Goal: Information Seeking & Learning: Learn about a topic

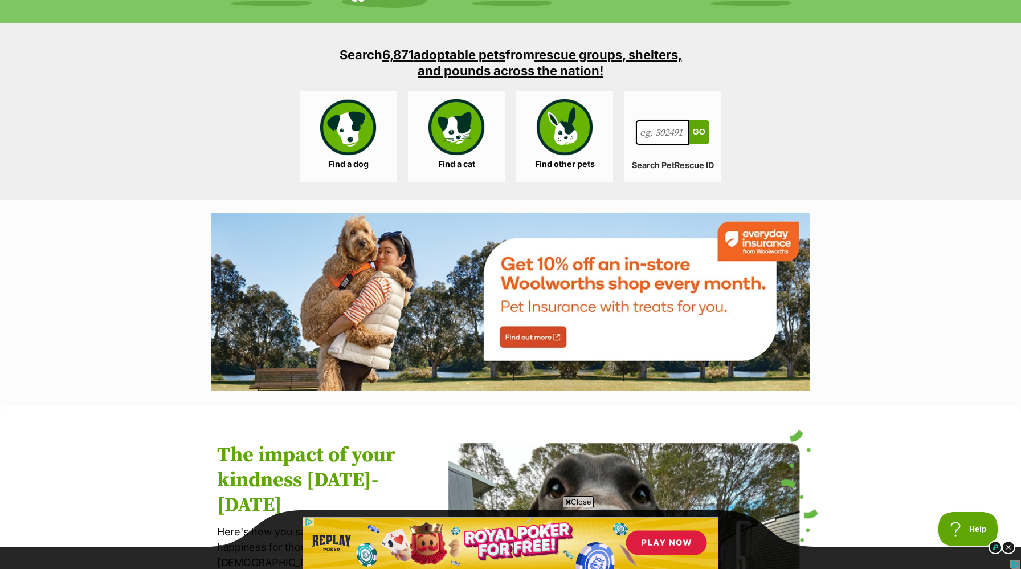
scroll to position [1090, 0]
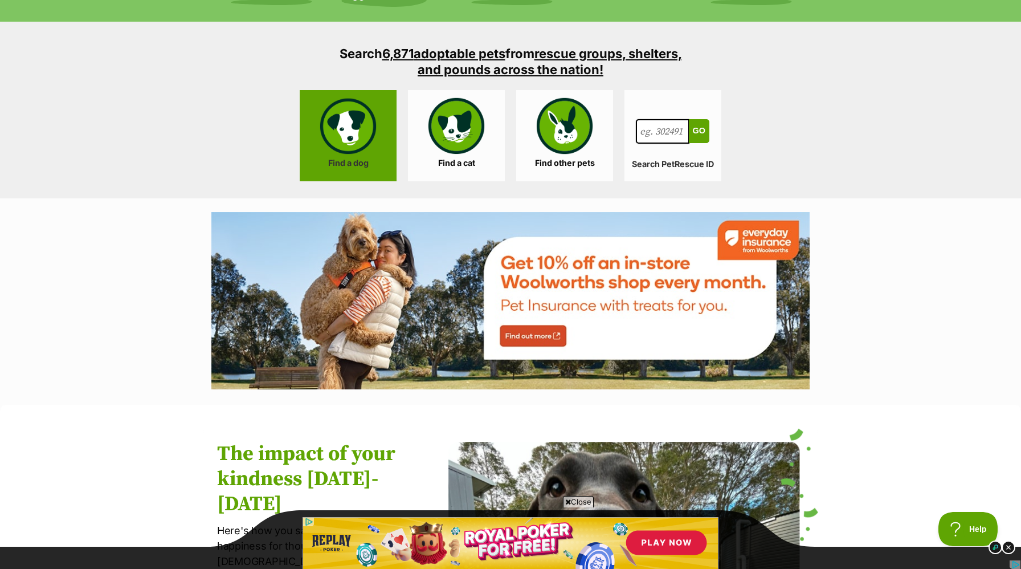
click at [352, 136] on link "Find a dog" at bounding box center [348, 135] width 97 height 91
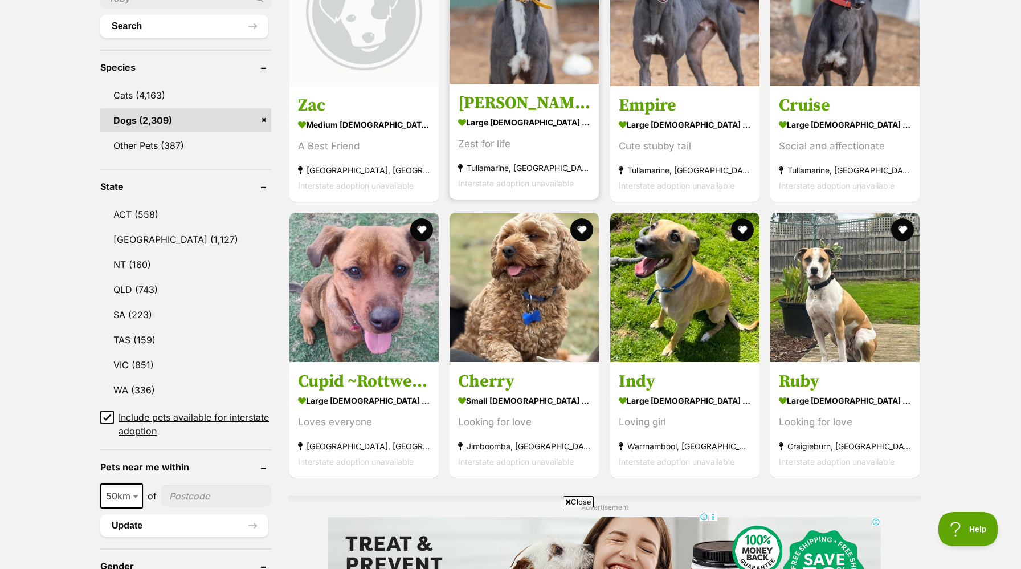
scroll to position [438, 0]
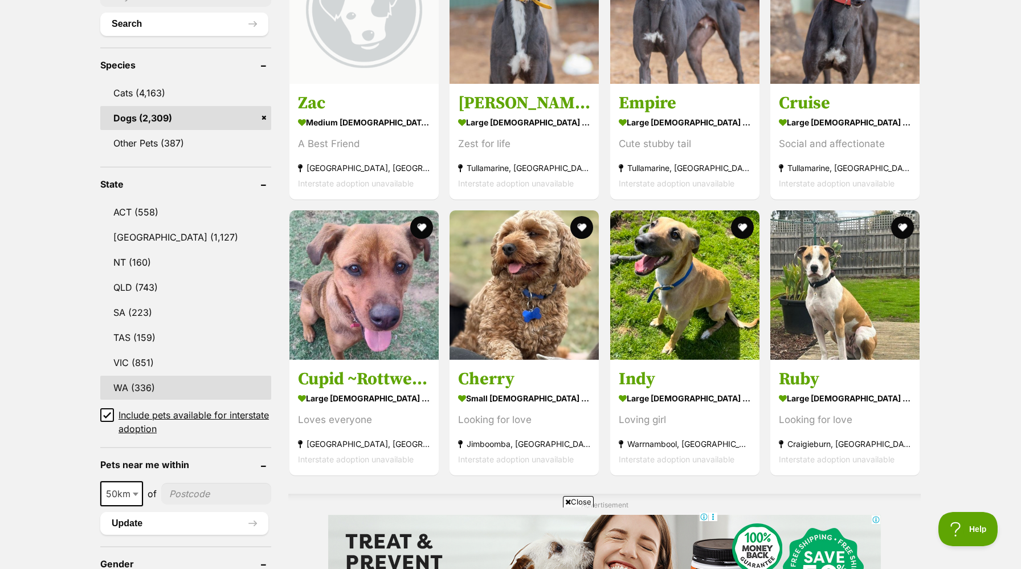
click at [144, 386] on link "WA (336)" at bounding box center [185, 388] width 171 height 24
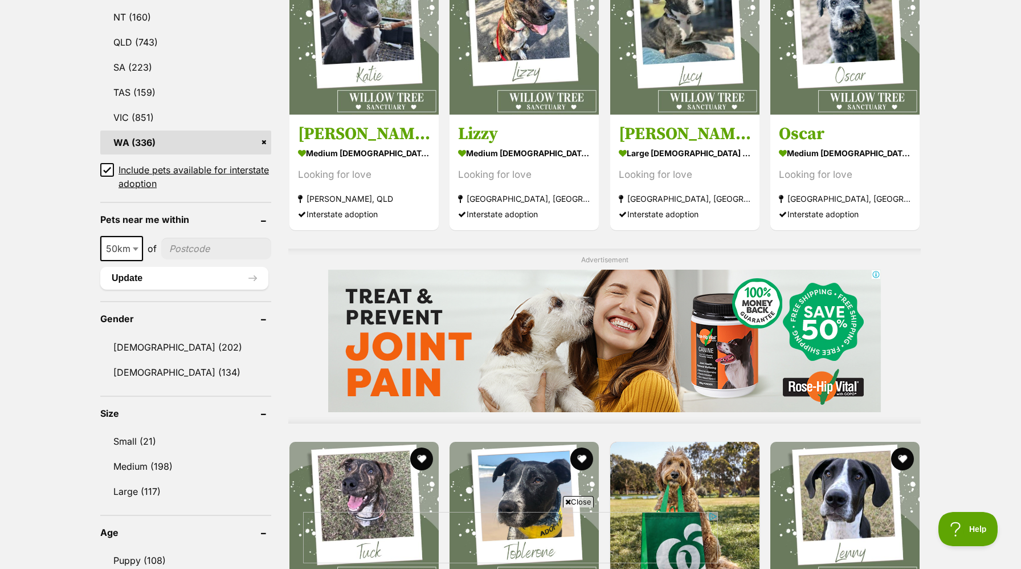
scroll to position [688, 0]
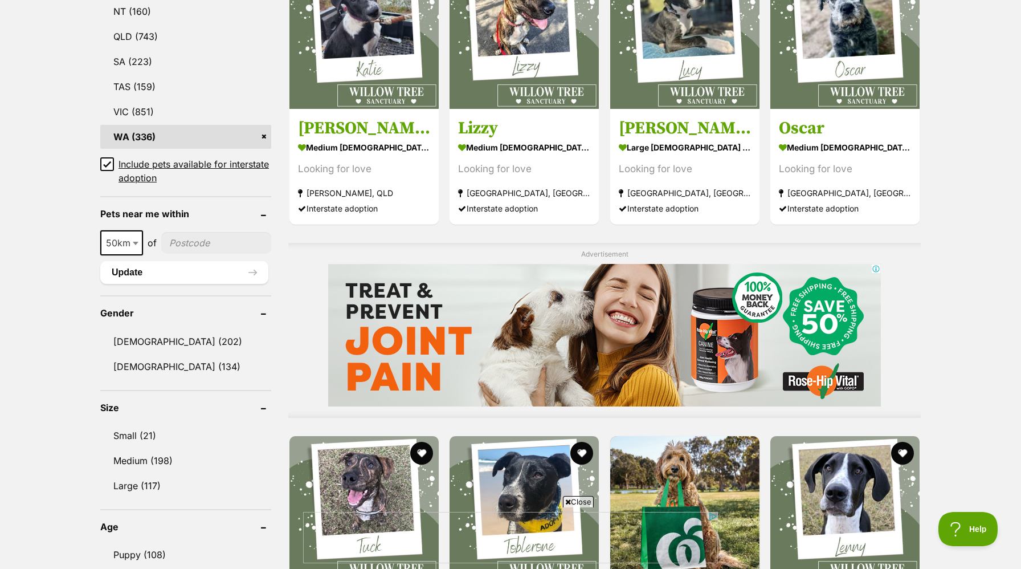
click at [108, 162] on icon at bounding box center [107, 164] width 7 height 5
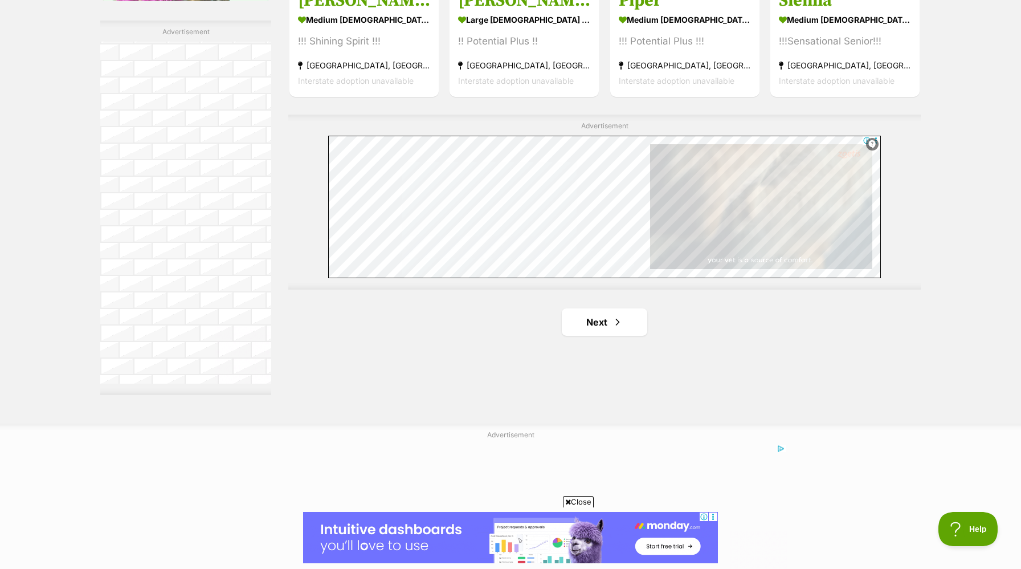
scroll to position [1917, 0]
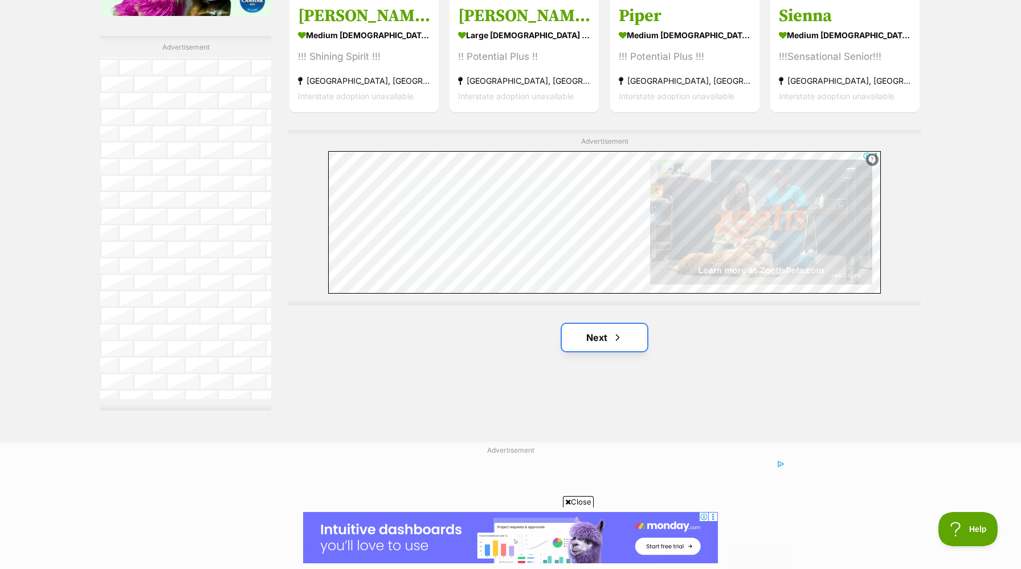
click at [601, 340] on link "Next" at bounding box center [604, 337] width 85 height 27
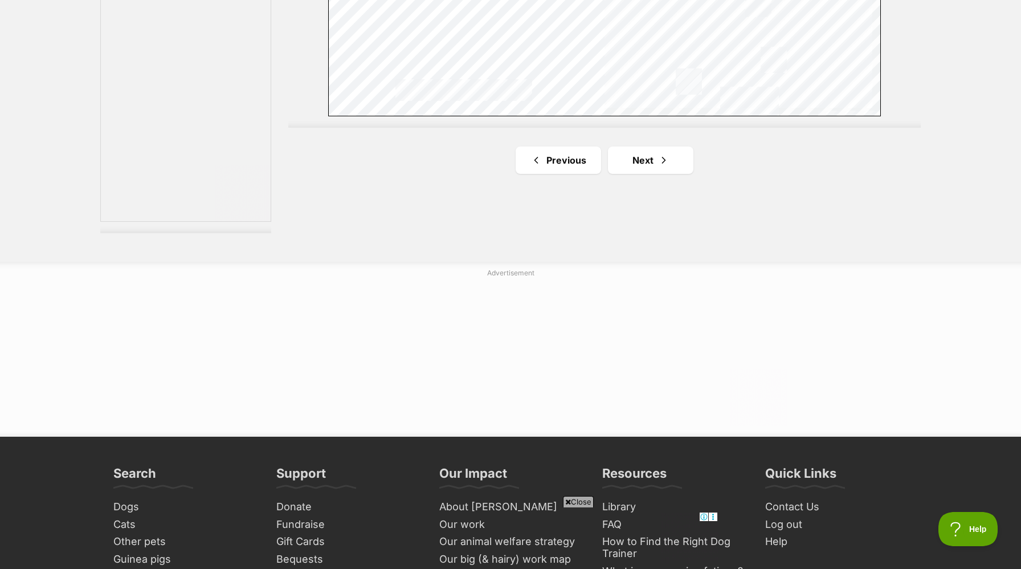
scroll to position [2097, 0]
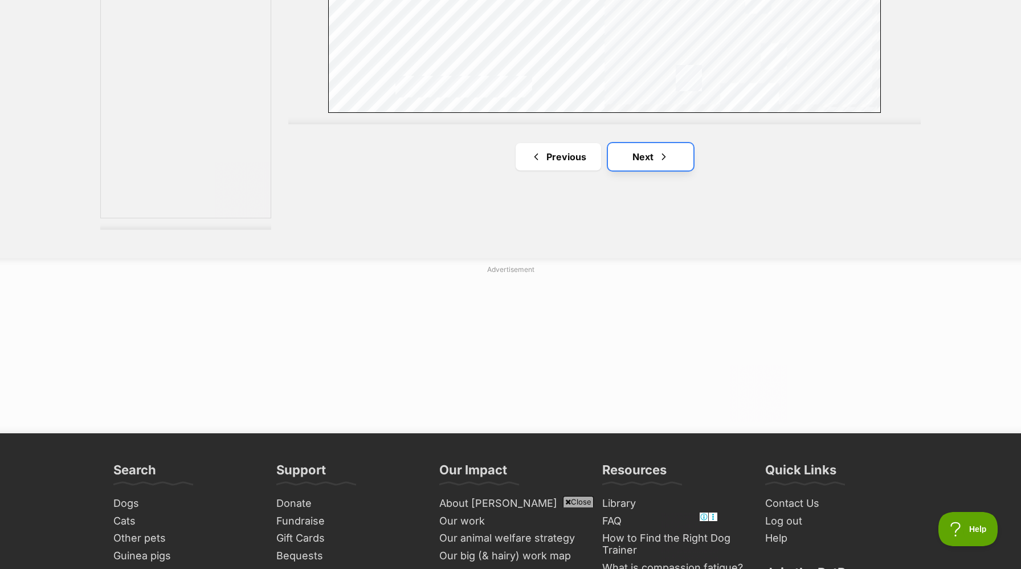
click at [642, 158] on link "Next" at bounding box center [650, 156] width 85 height 27
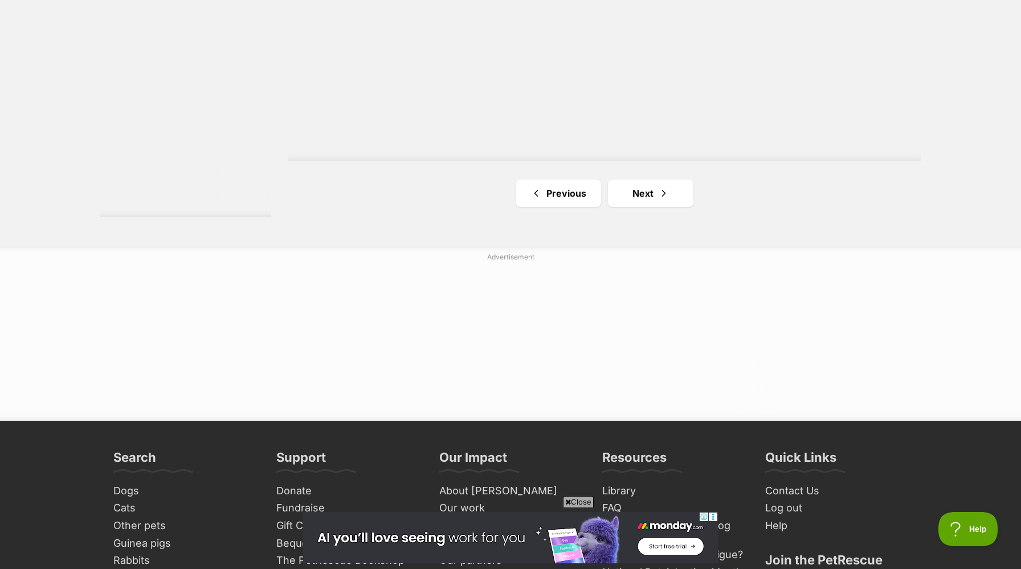
scroll to position [2125, 0]
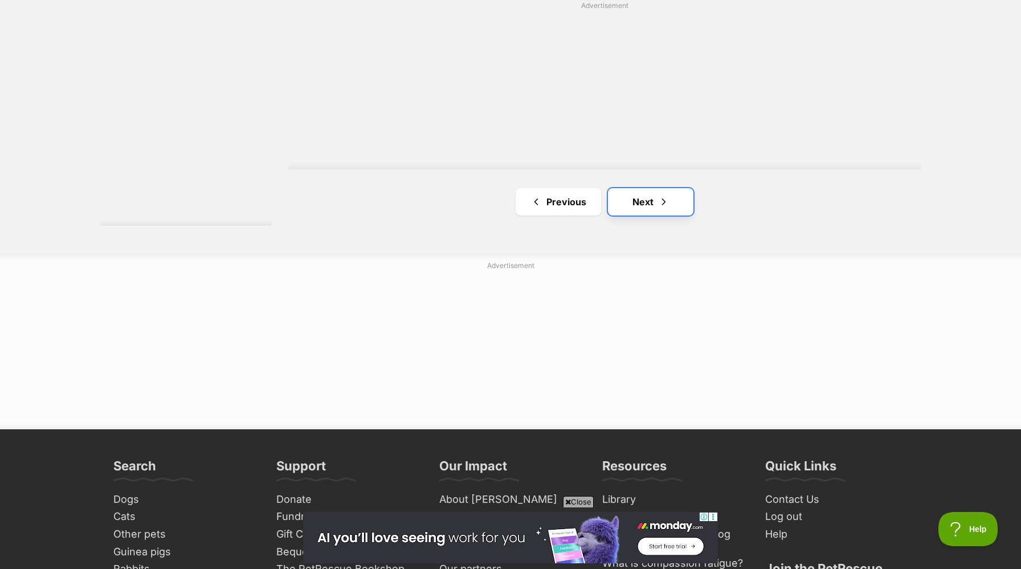
click at [641, 202] on link "Next" at bounding box center [650, 201] width 85 height 27
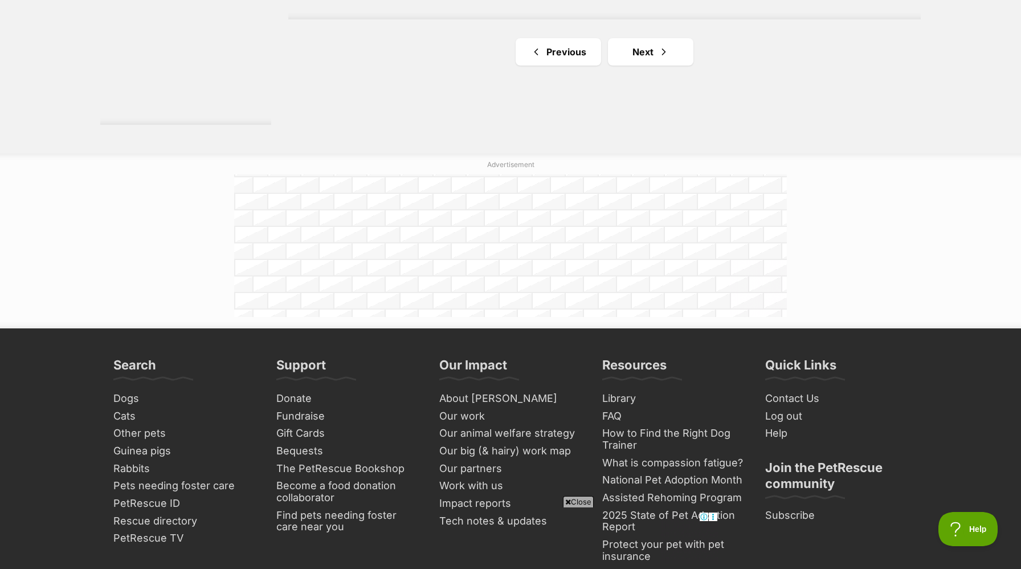
scroll to position [2205, 0]
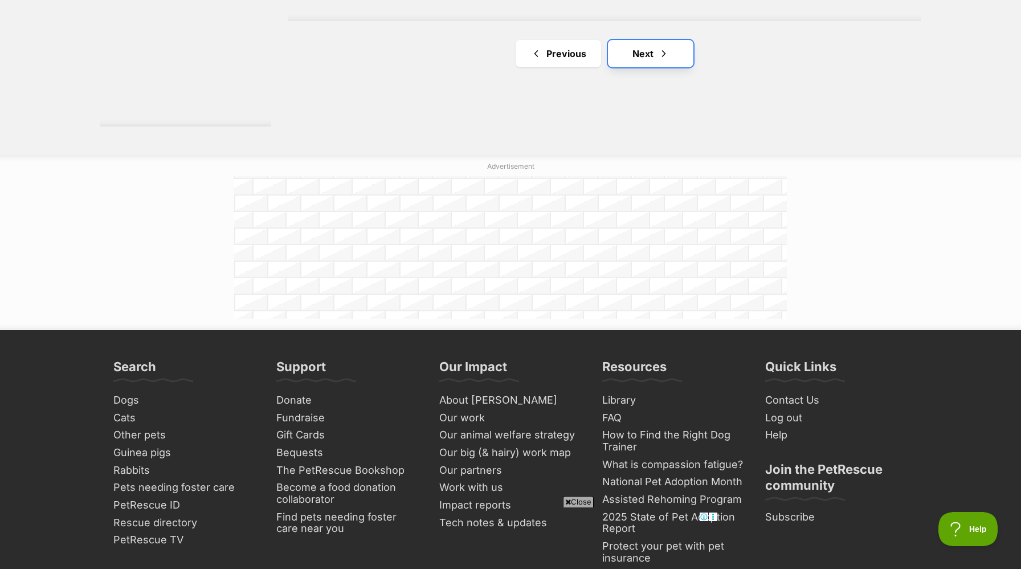
click at [658, 51] on span "Next page" at bounding box center [663, 54] width 11 height 14
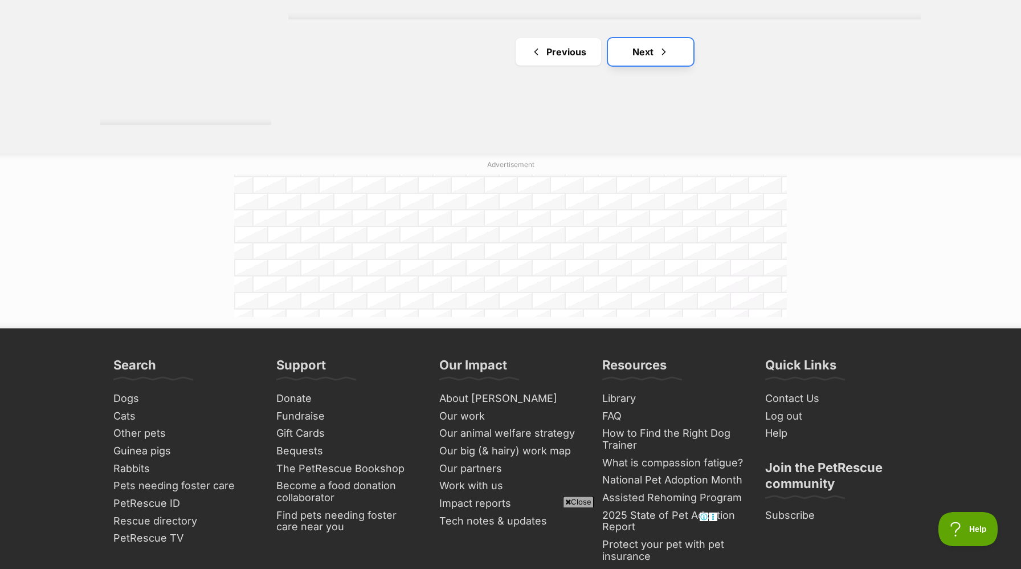
scroll to position [2203, 0]
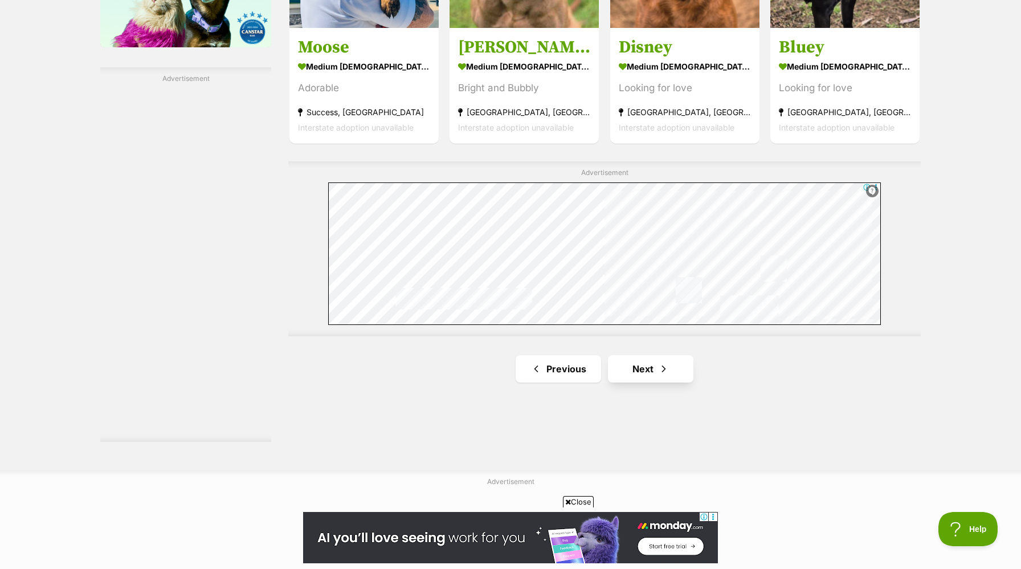
scroll to position [1879, 0]
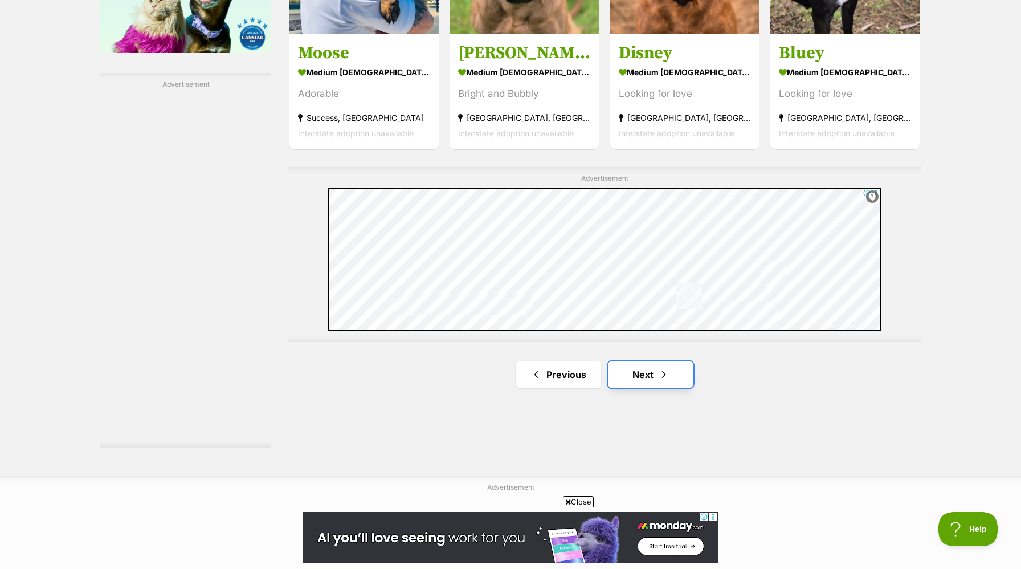
click at [641, 377] on link "Next" at bounding box center [650, 374] width 85 height 27
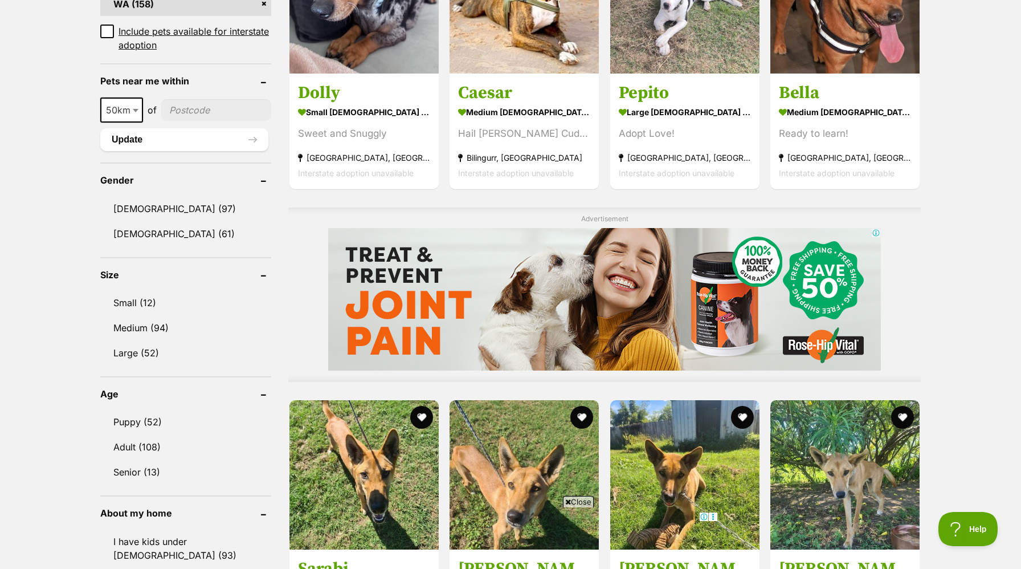
scroll to position [764, 0]
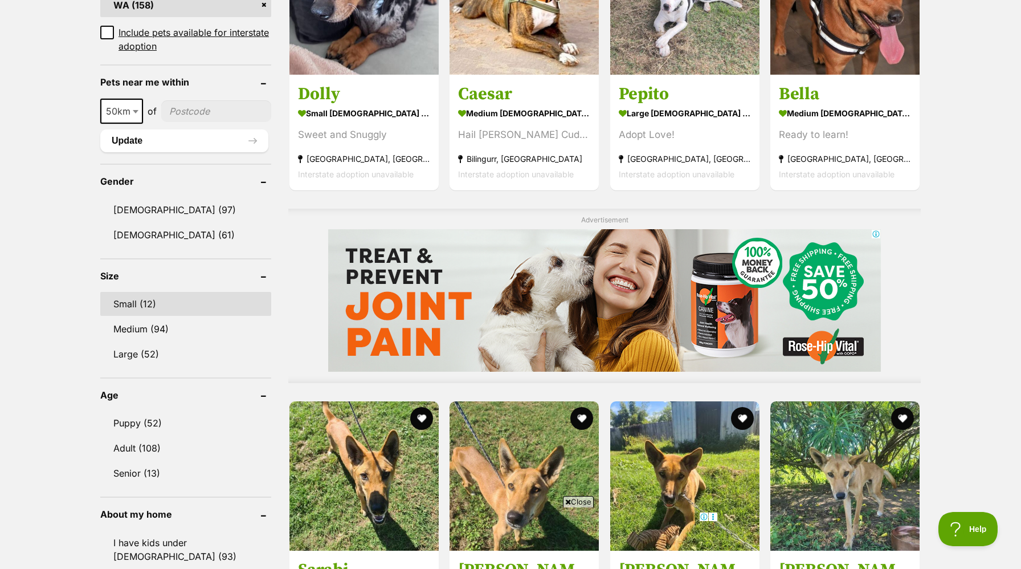
click at [139, 304] on link "Small (12)" at bounding box center [185, 304] width 171 height 24
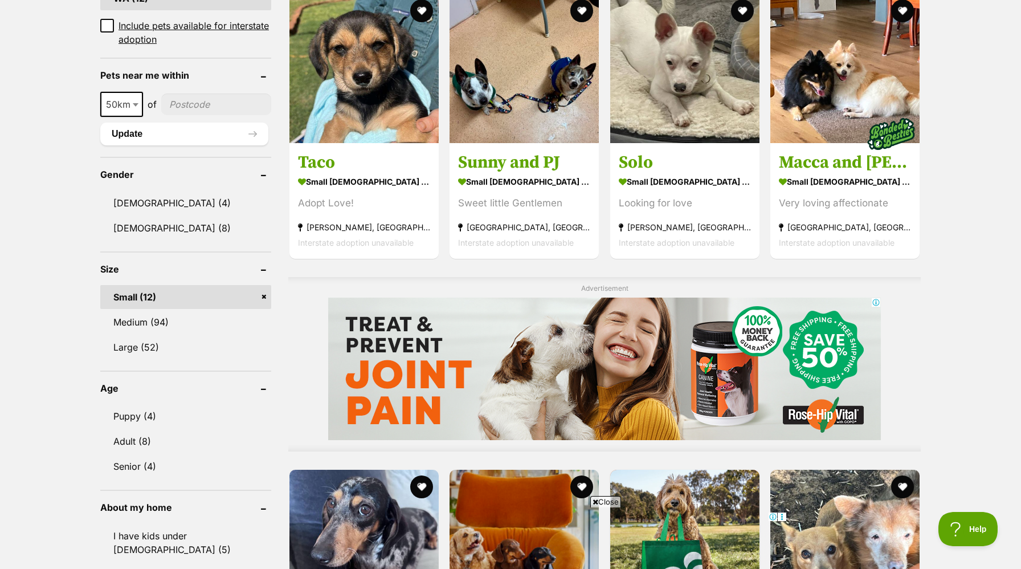
scroll to position [725, 0]
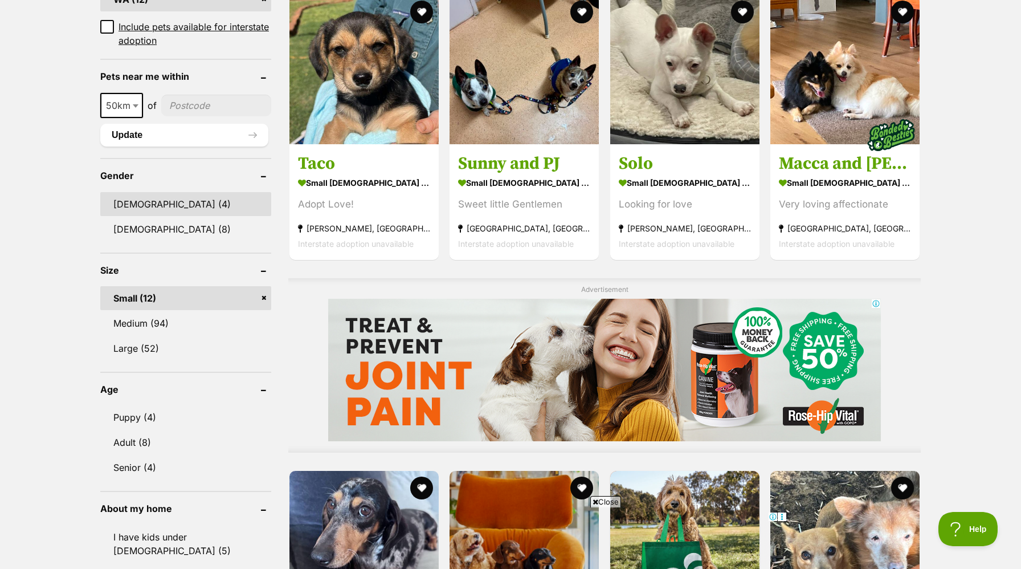
click at [137, 192] on link "[DEMOGRAPHIC_DATA] (4)" at bounding box center [185, 204] width 171 height 24
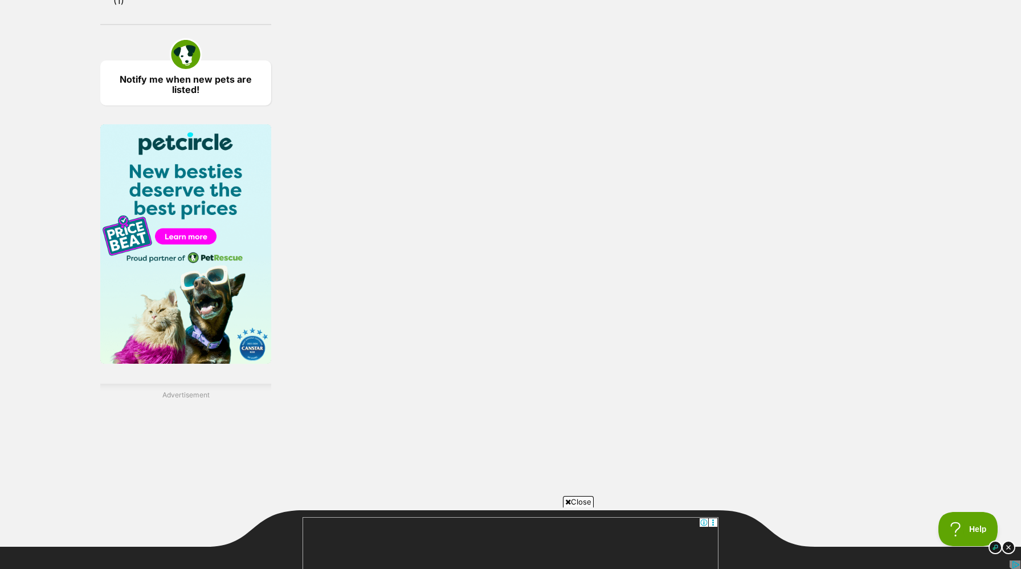
scroll to position [1488, 0]
